Goal: Find specific page/section: Find specific page/section

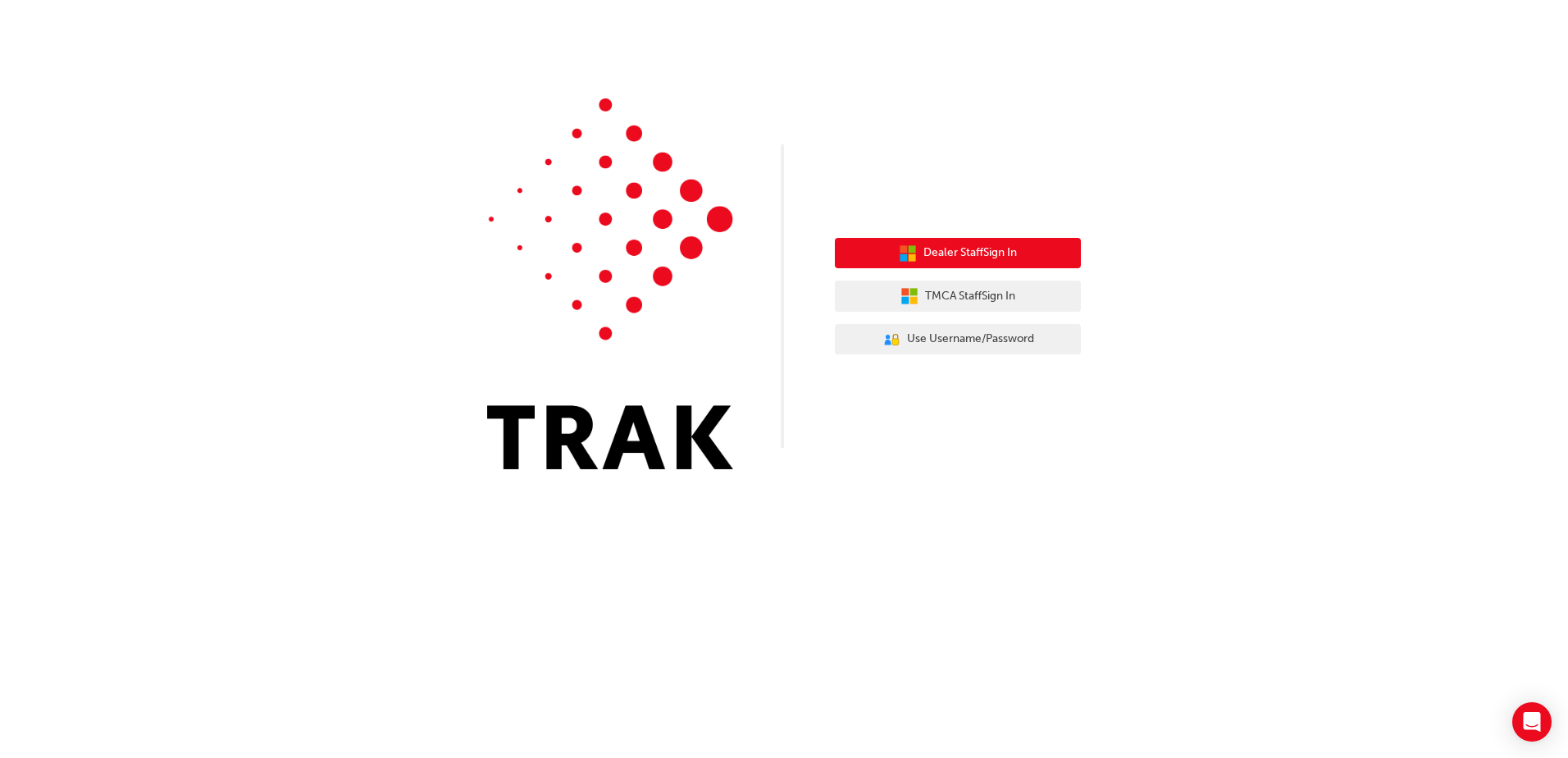
click at [986, 252] on span "Dealer Staff Sign In" at bounding box center [970, 252] width 93 height 19
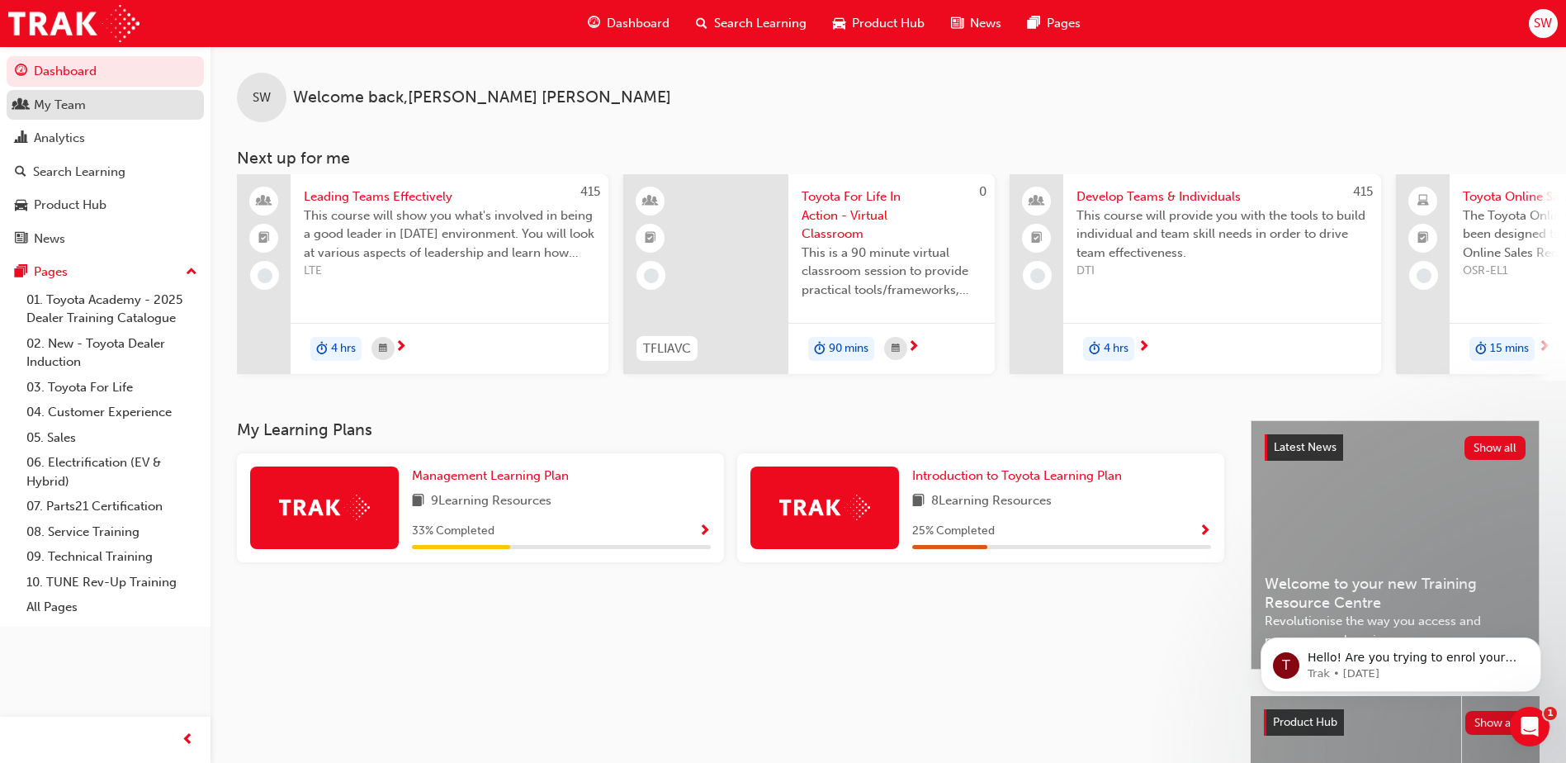
click at [58, 106] on div "My Team" at bounding box center [60, 105] width 52 height 19
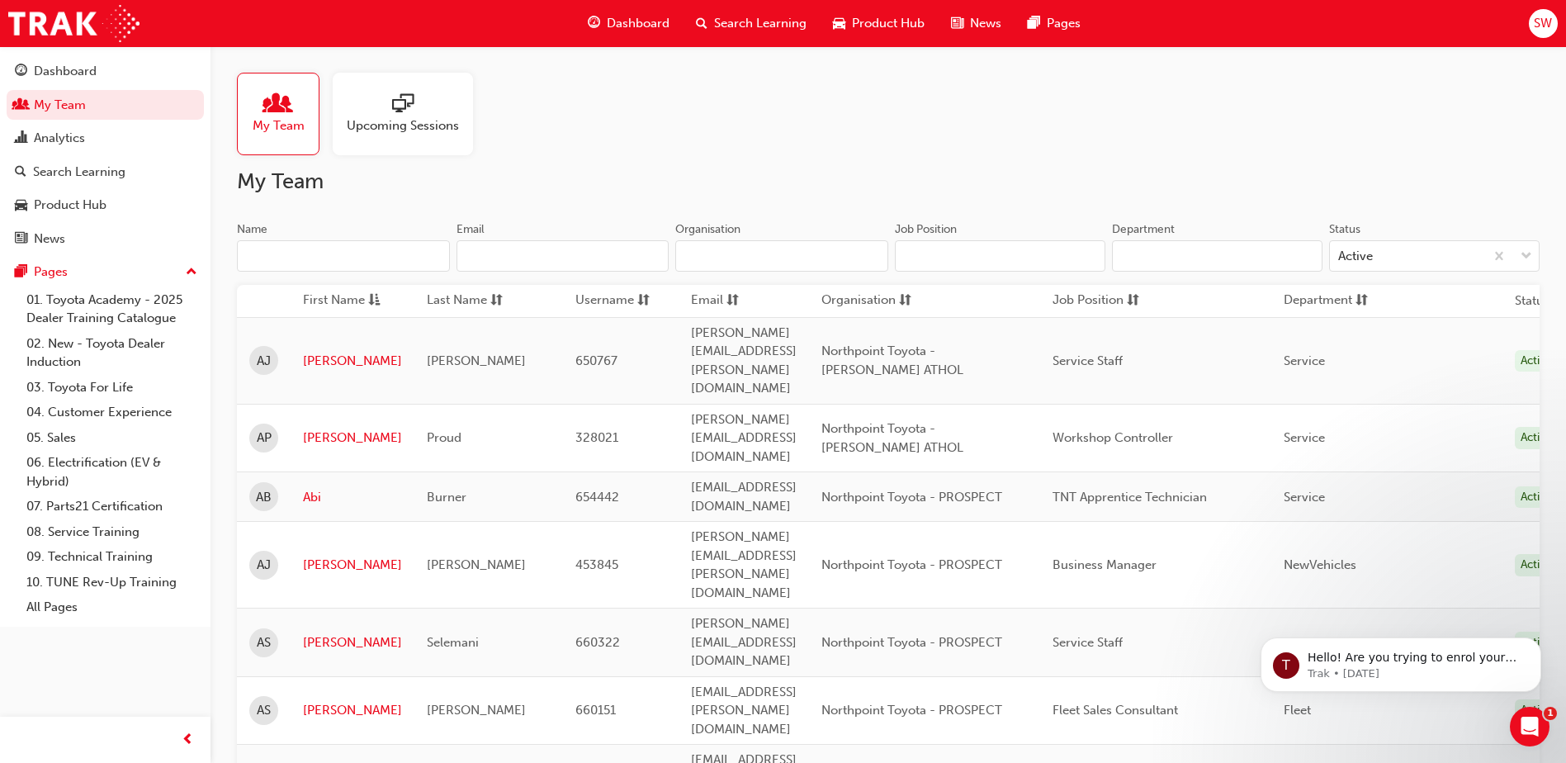
click at [368, 256] on input "Name" at bounding box center [343, 255] width 213 height 31
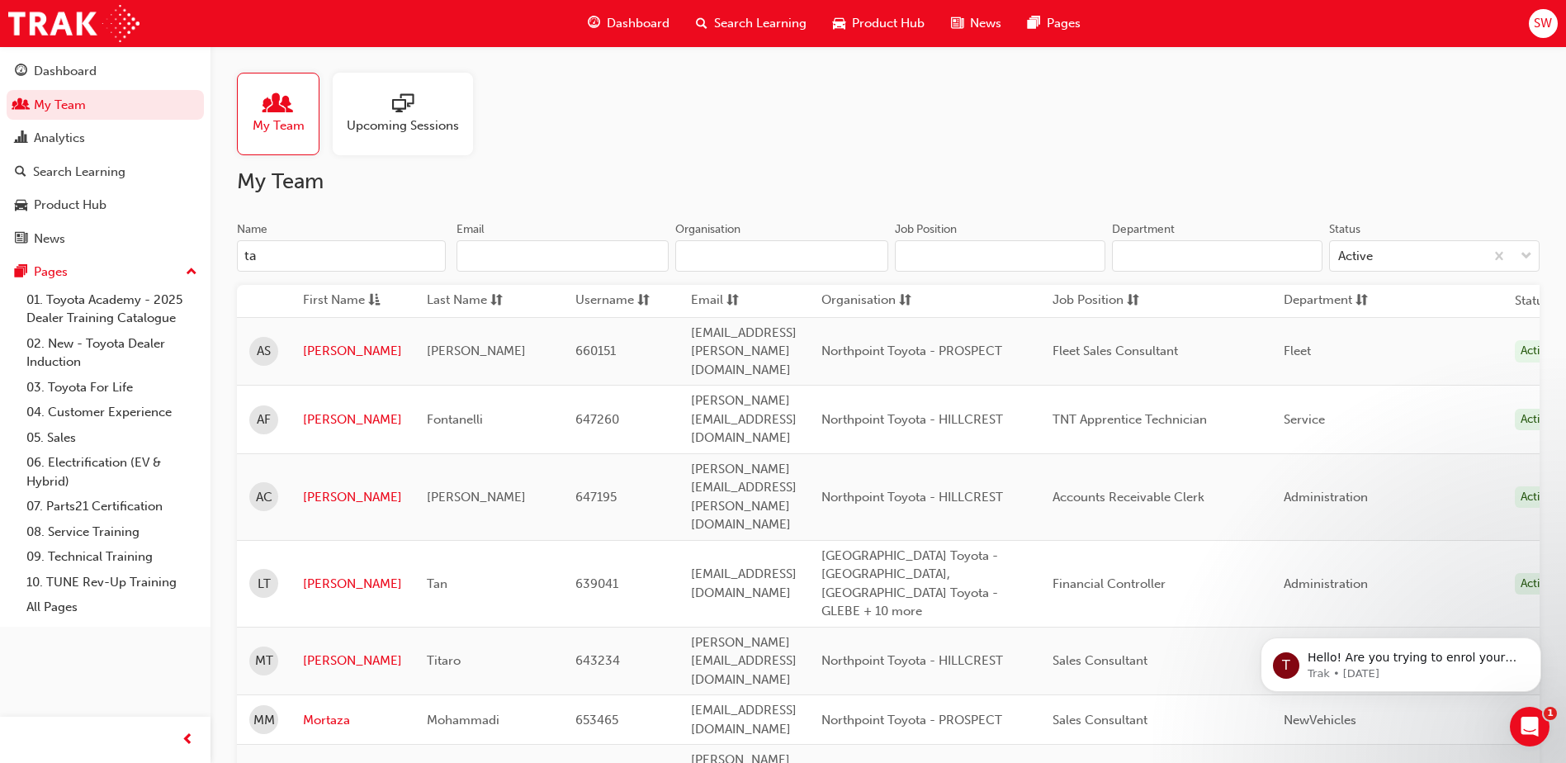
type input "t"
